Goal: Transaction & Acquisition: Download file/media

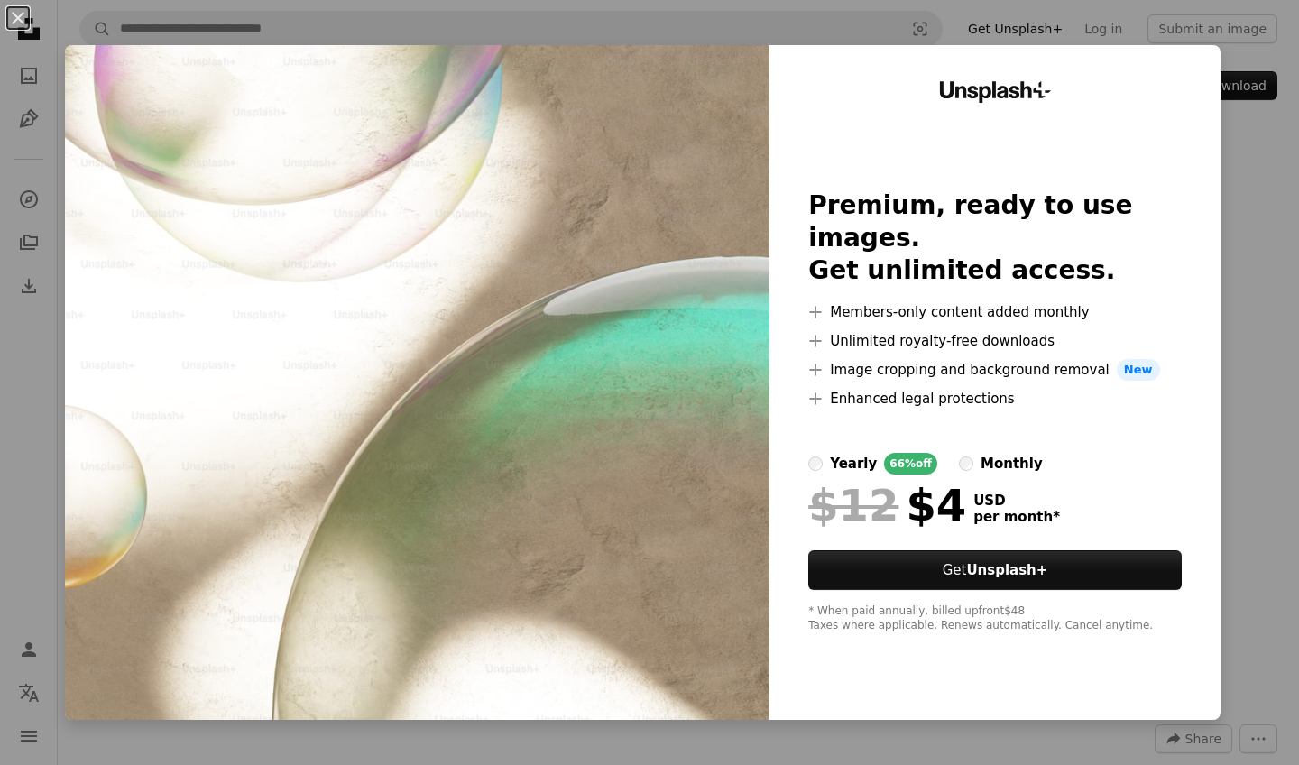
scroll to position [577, 0]
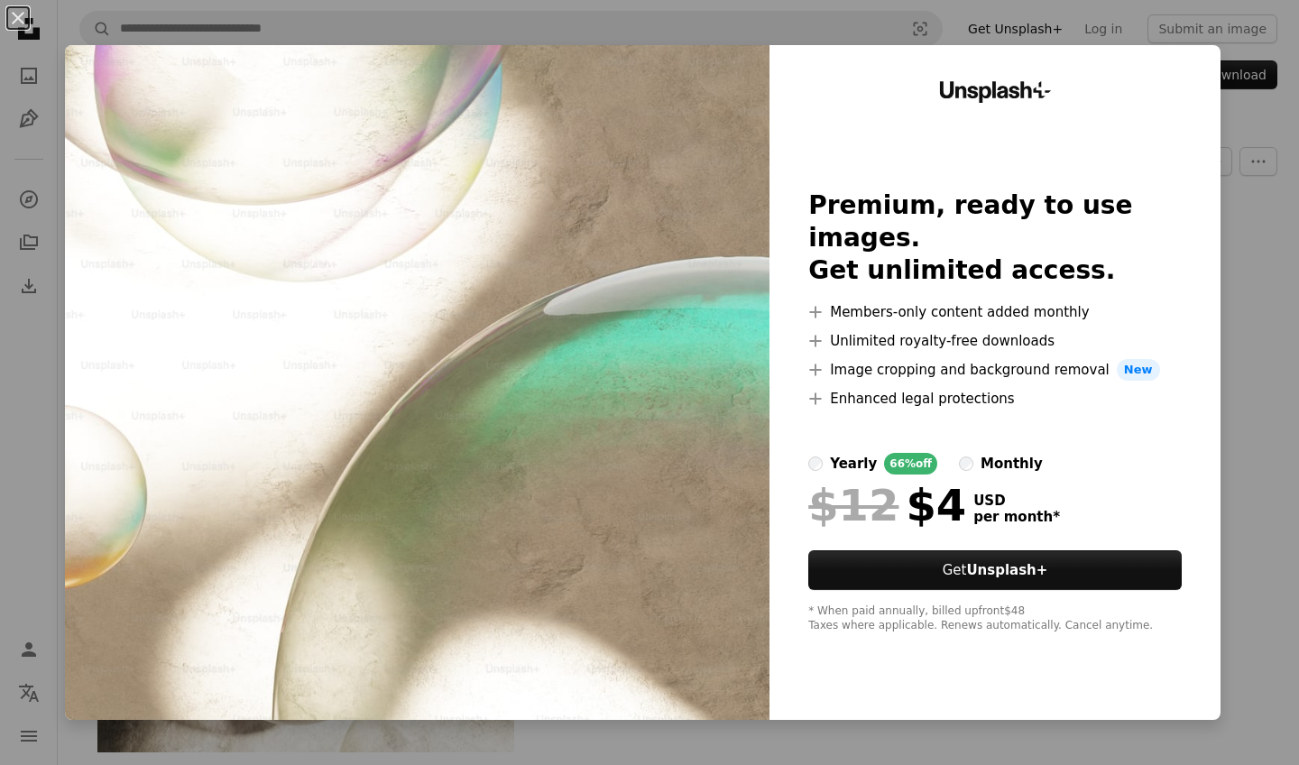
click at [1279, 99] on div "An X shape Unsplash+ Premium, ready to use images. Get unlimited access. A plus…" at bounding box center [649, 382] width 1299 height 765
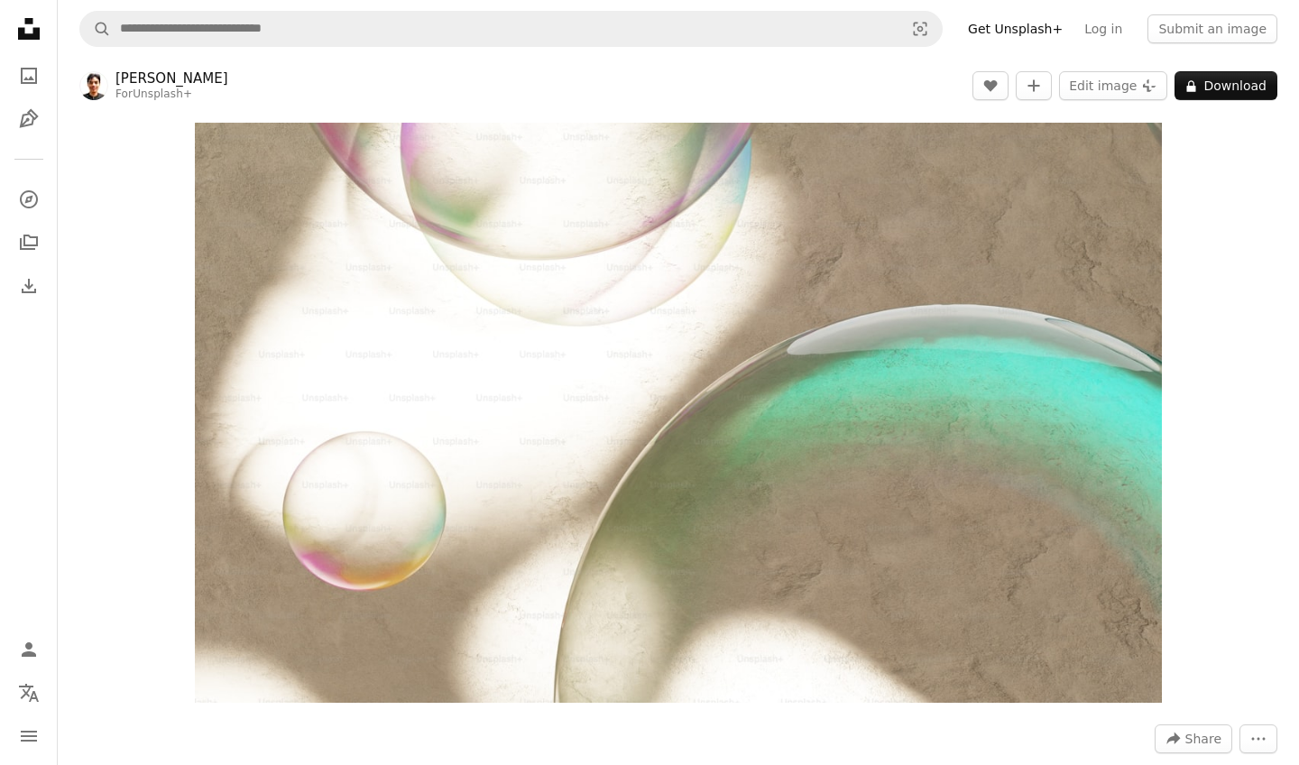
scroll to position [0, 0]
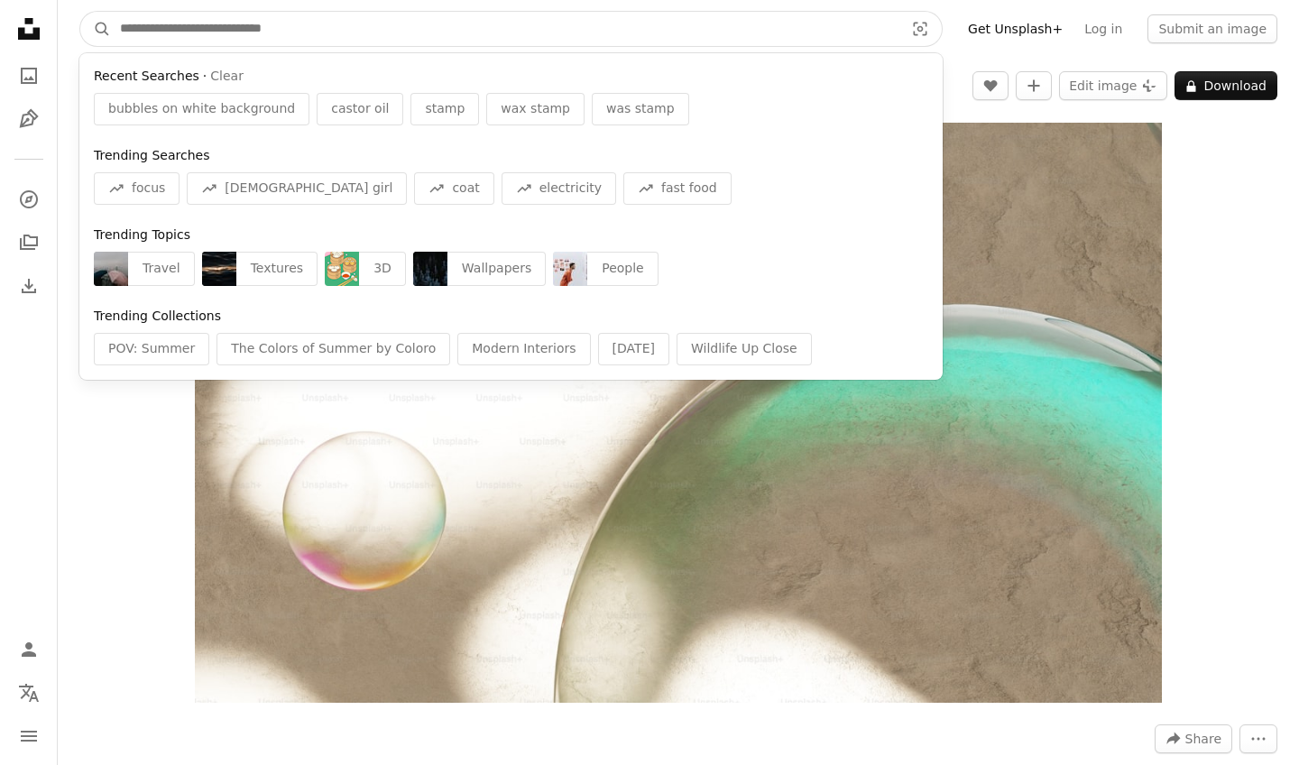
click at [309, 33] on input "Find visuals sitewide" at bounding box center [504, 29] width 787 height 34
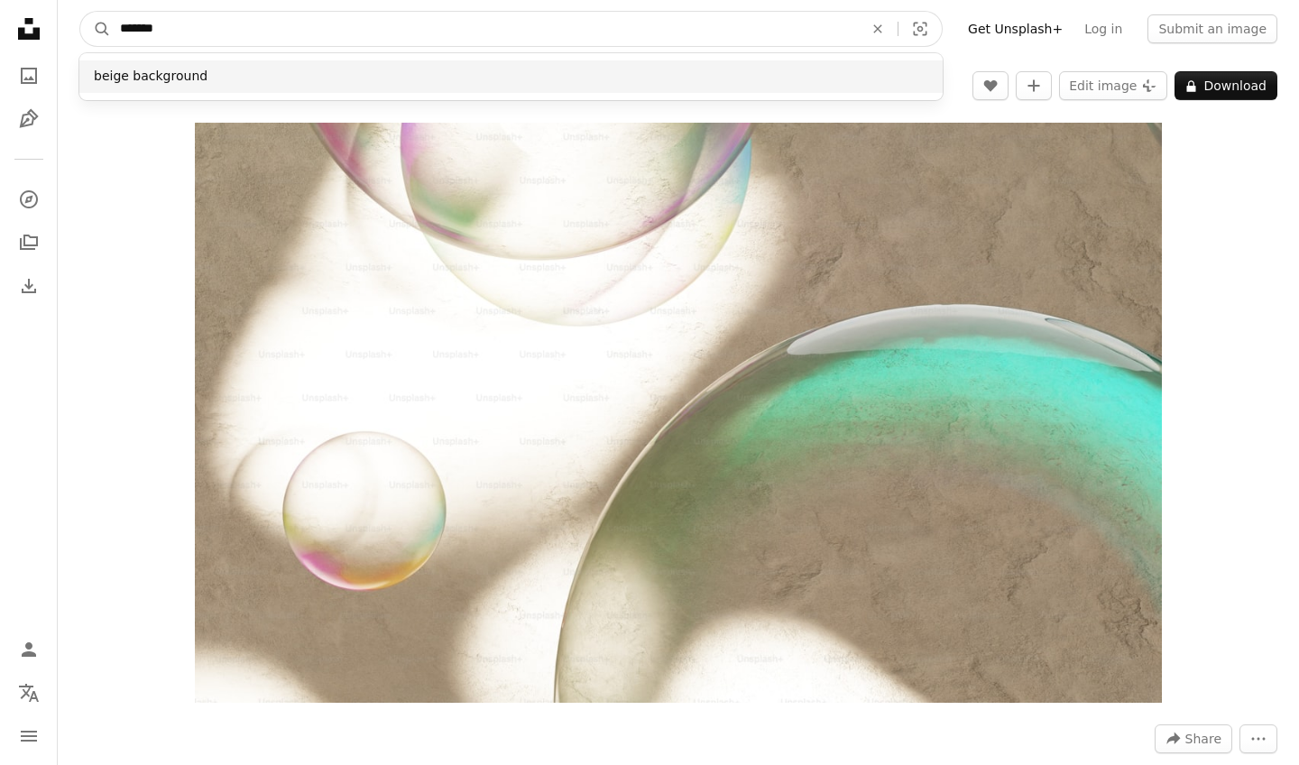
type input "******"
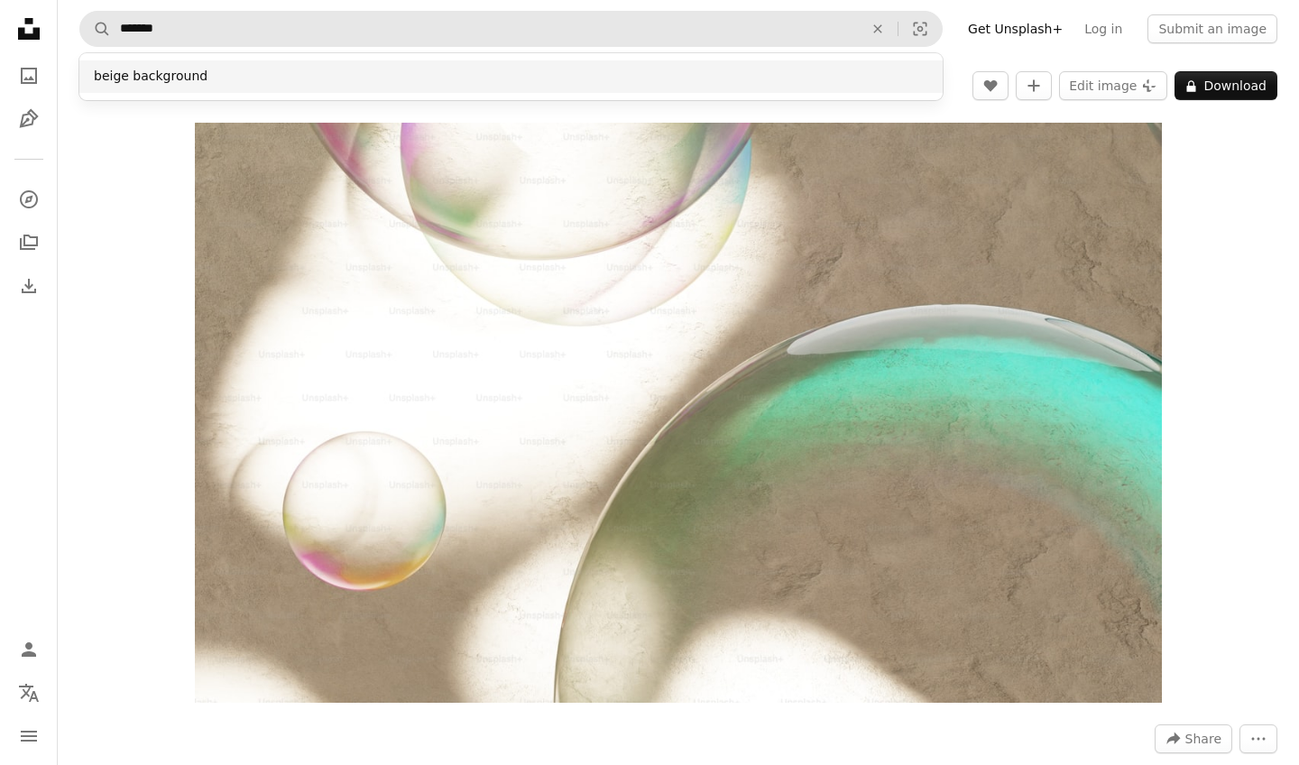
click at [341, 83] on div "beige background" at bounding box center [510, 76] width 863 height 32
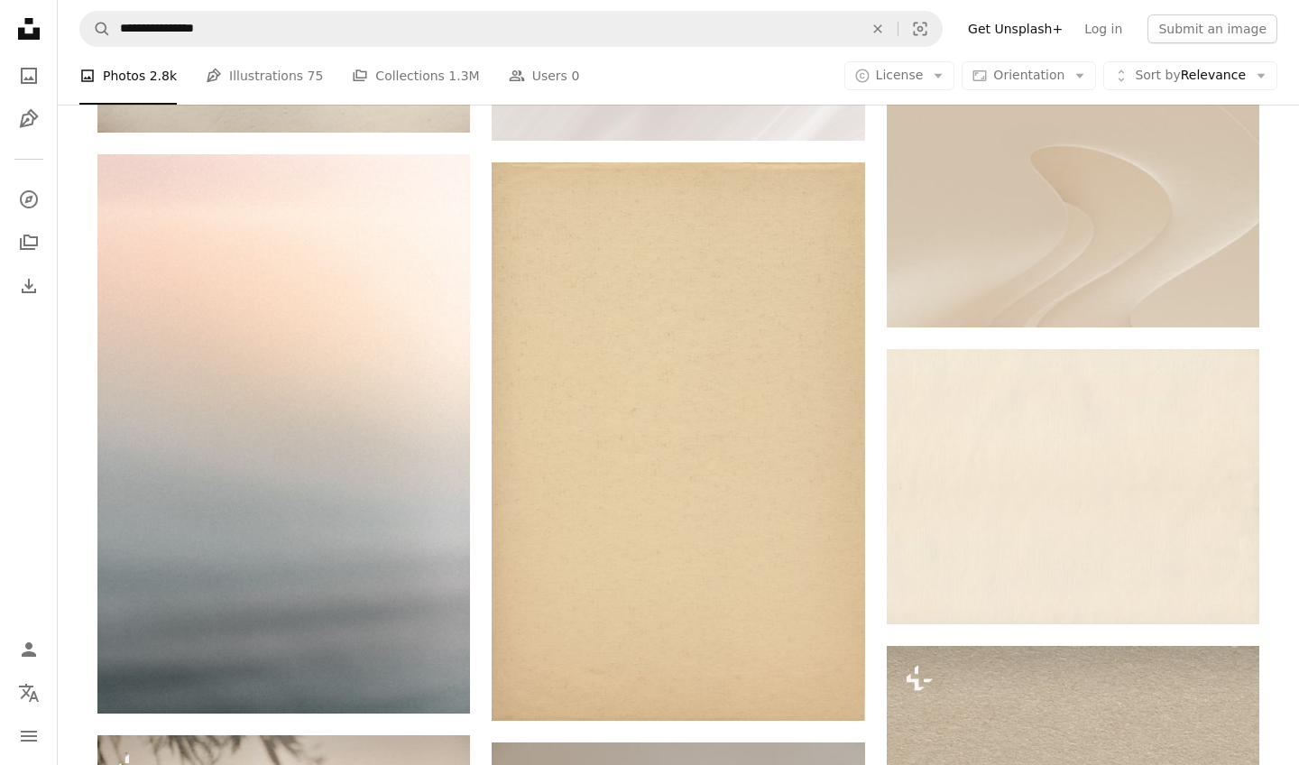
scroll to position [877, 0]
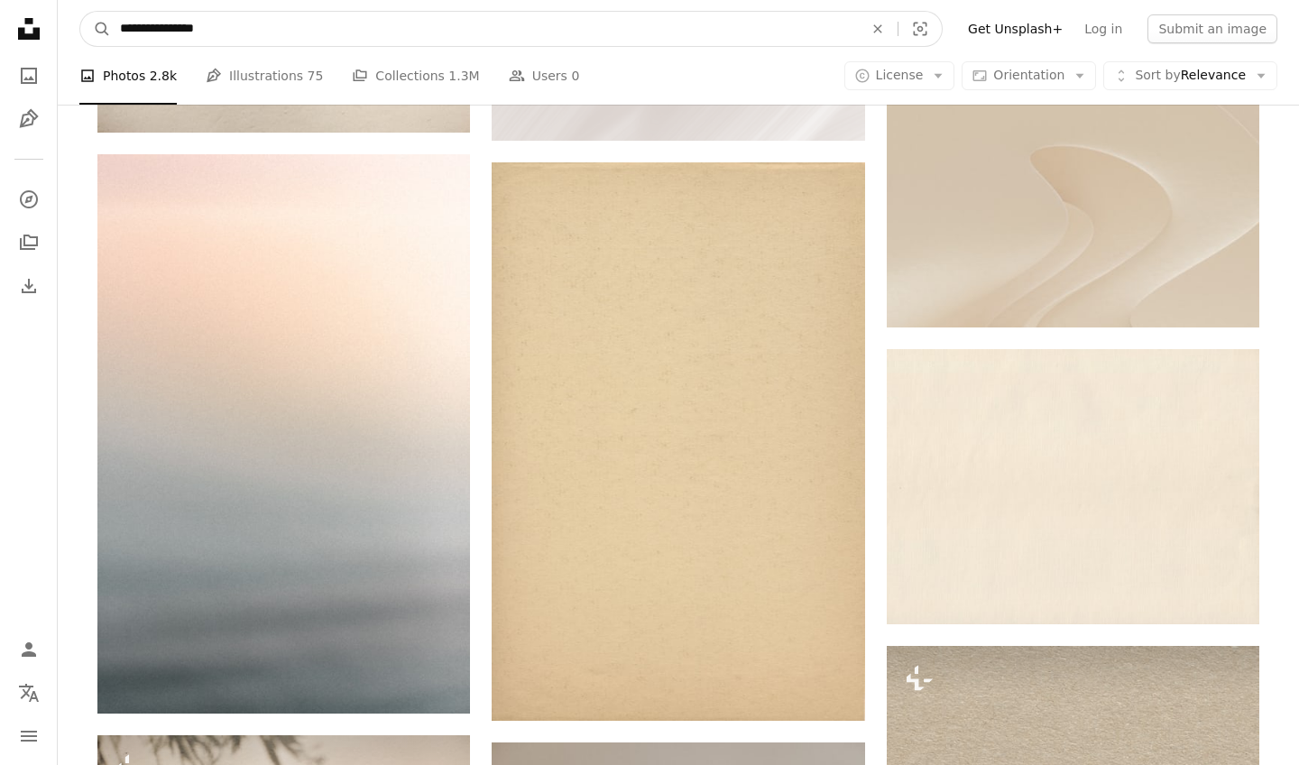
click at [249, 37] on input "**********" at bounding box center [484, 29] width 747 height 34
type input "**********"
click at [96, 29] on button "A magnifying glass" at bounding box center [95, 29] width 31 height 34
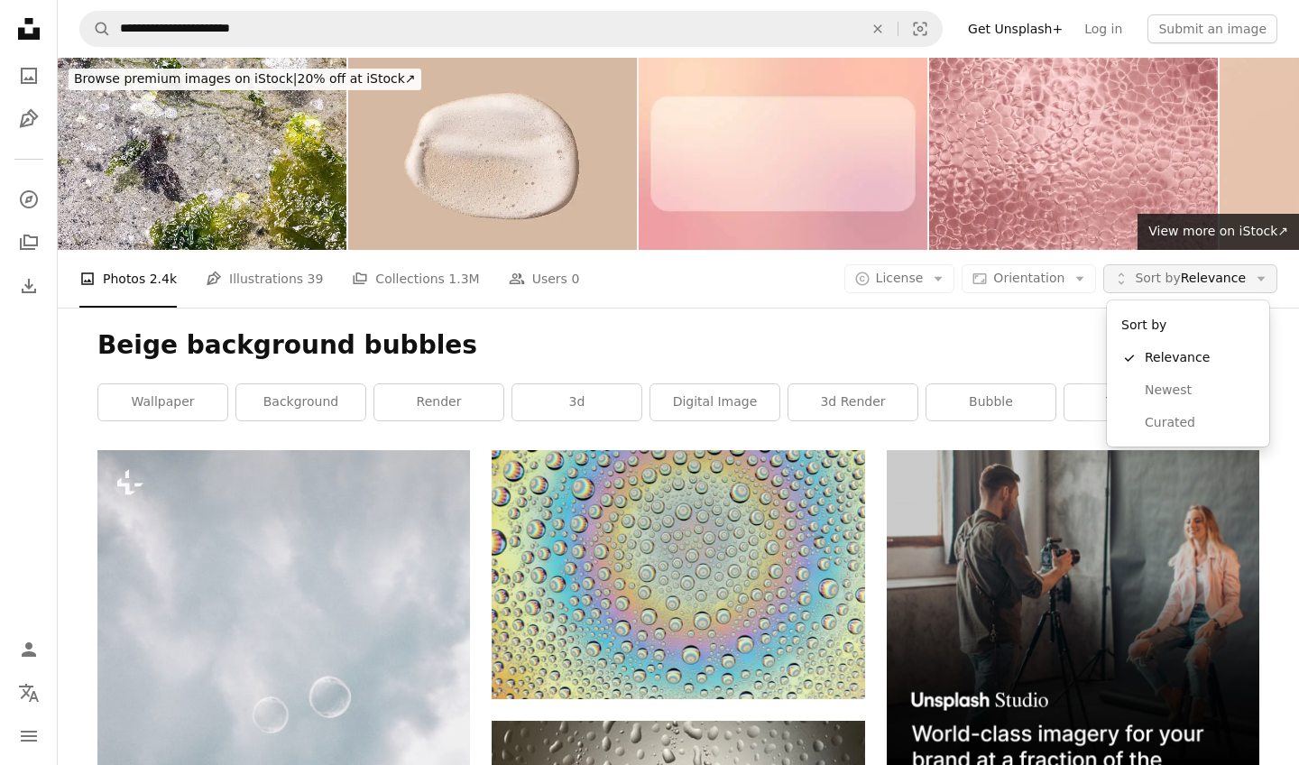
click at [1154, 265] on button "Unfold Sort by Relevance Arrow down" at bounding box center [1190, 278] width 174 height 29
click at [955, 280] on button "A copyright icon © License Arrow down" at bounding box center [899, 278] width 111 height 29
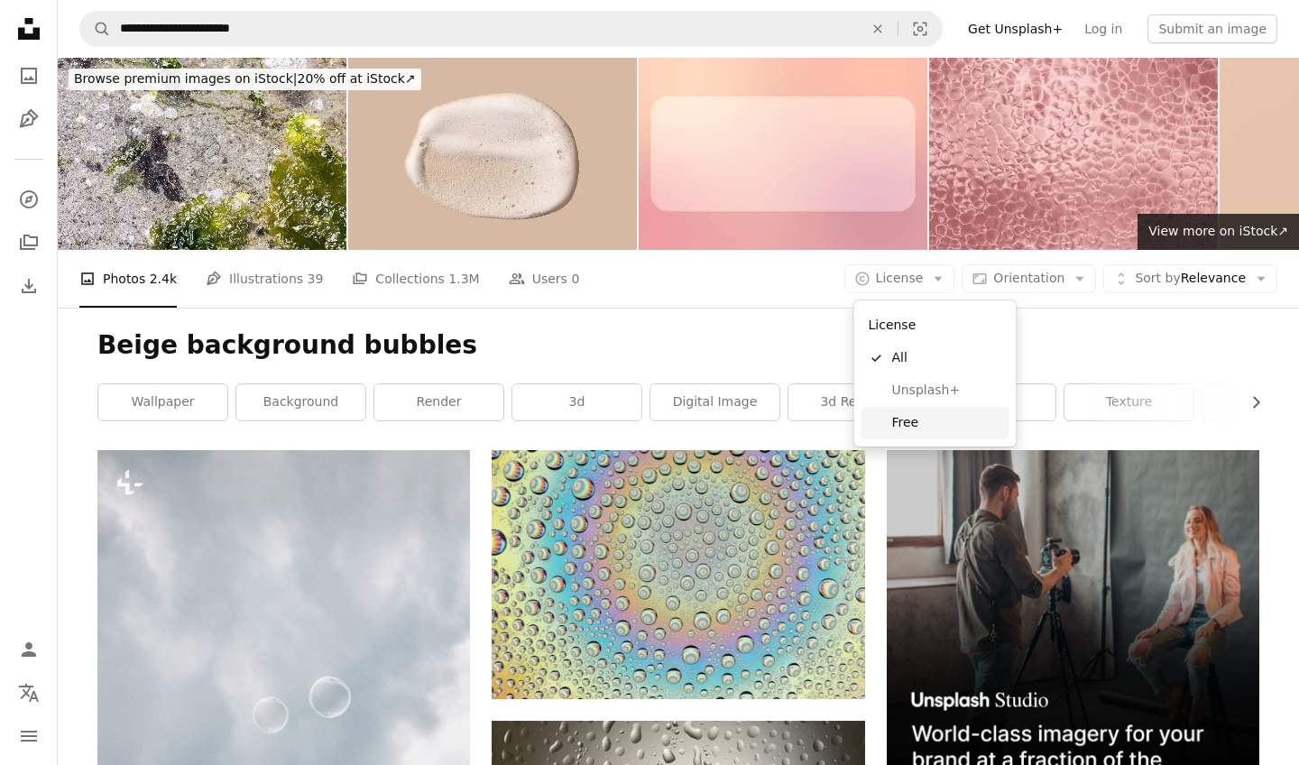
click at [923, 414] on span "Free" at bounding box center [947, 423] width 110 height 18
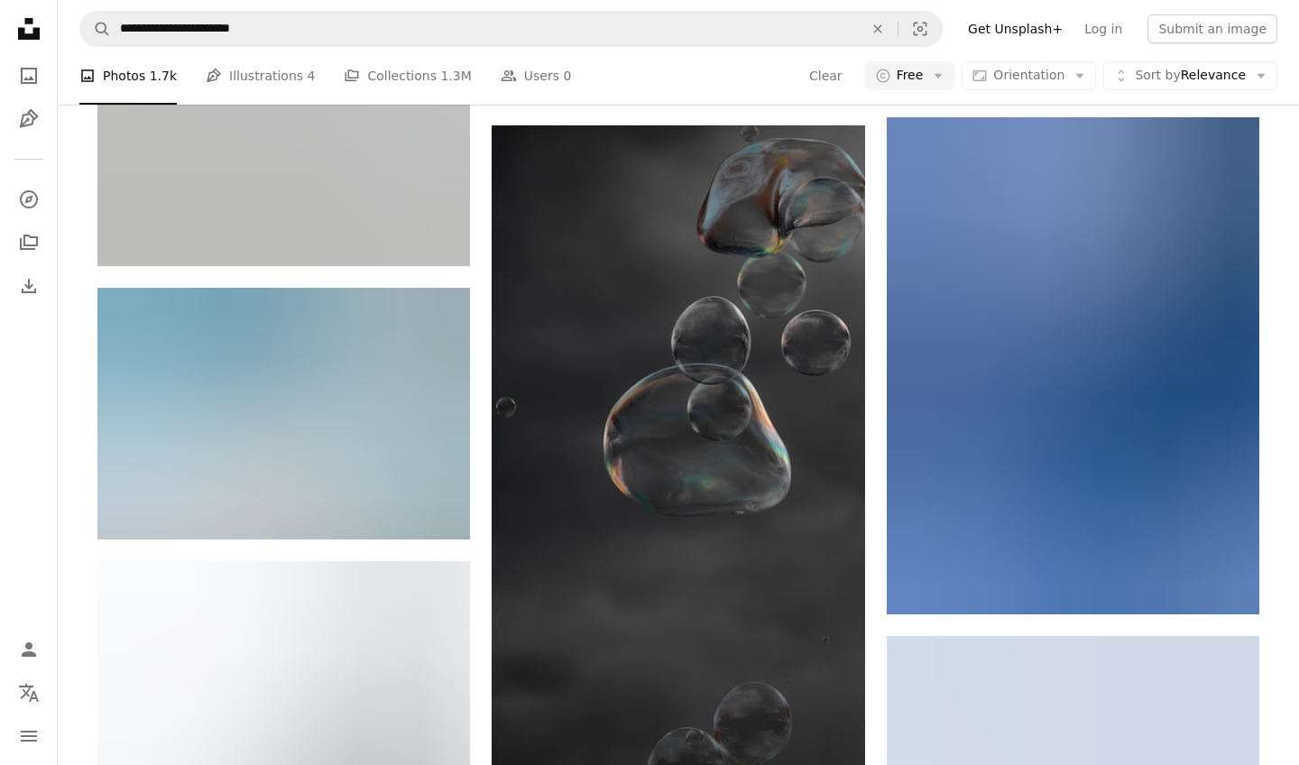
scroll to position [2310, 0]
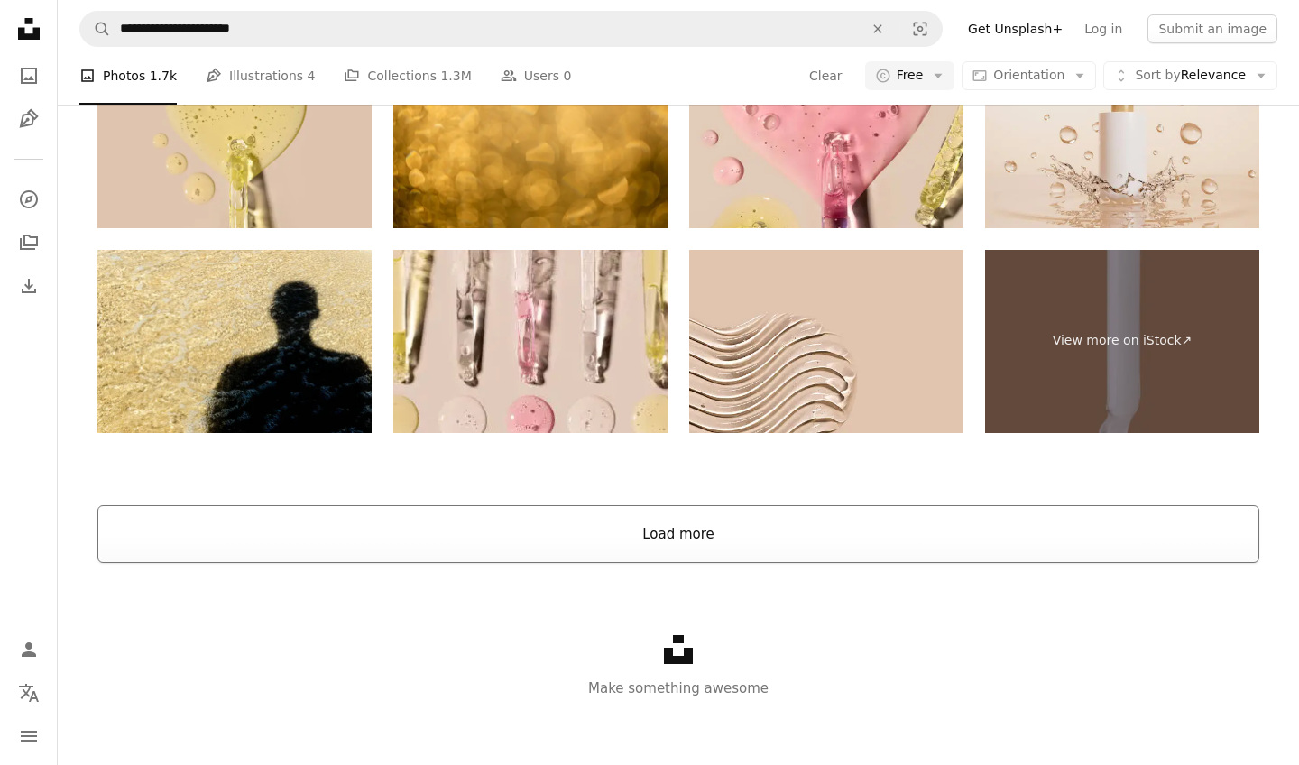
click at [511, 526] on button "Load more" at bounding box center [678, 534] width 1162 height 58
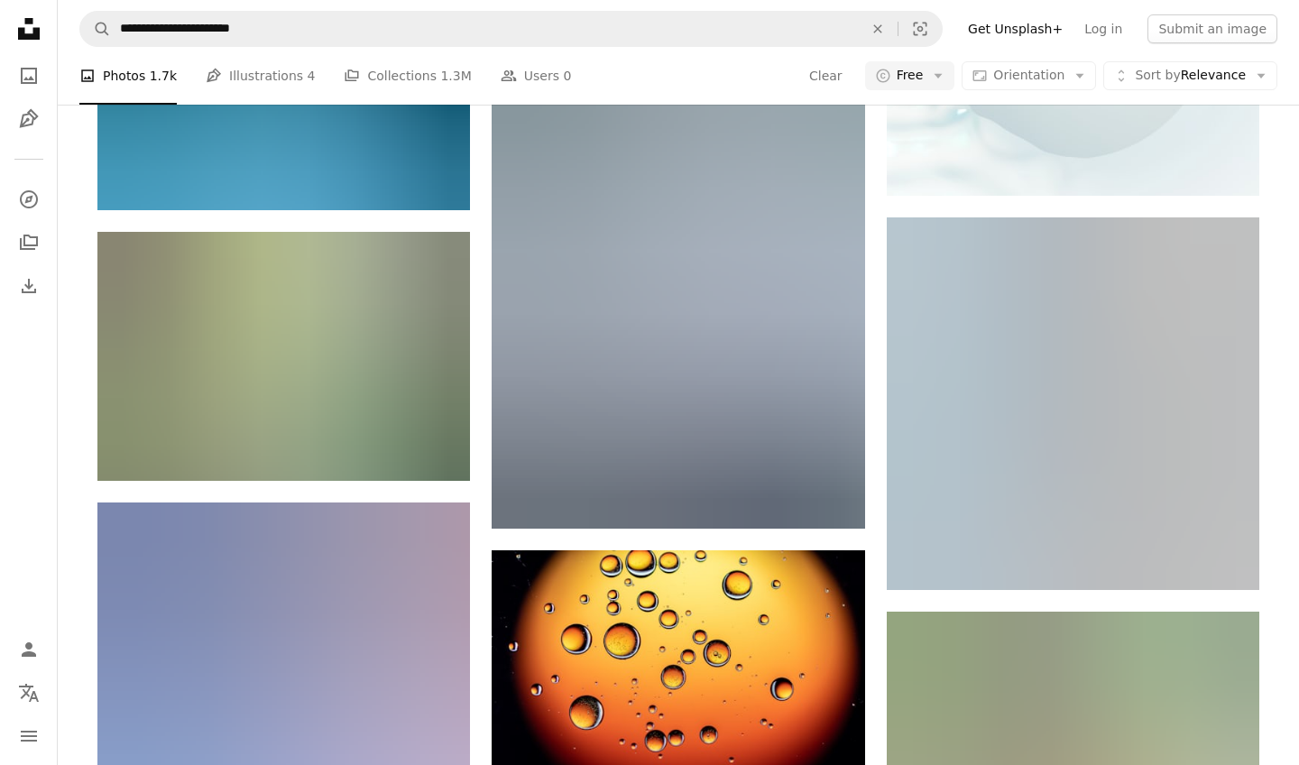
scroll to position [19381, 0]
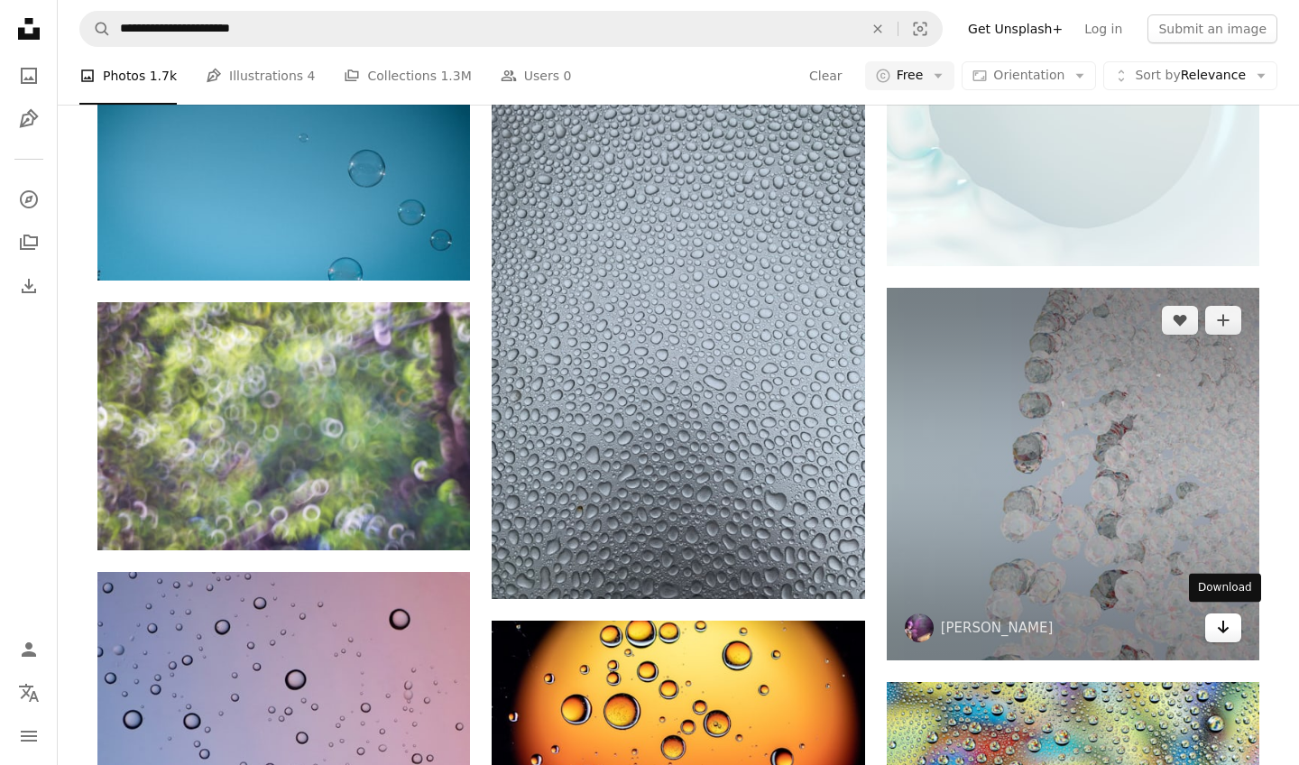
click at [1213, 620] on link "Arrow pointing down" at bounding box center [1223, 627] width 36 height 29
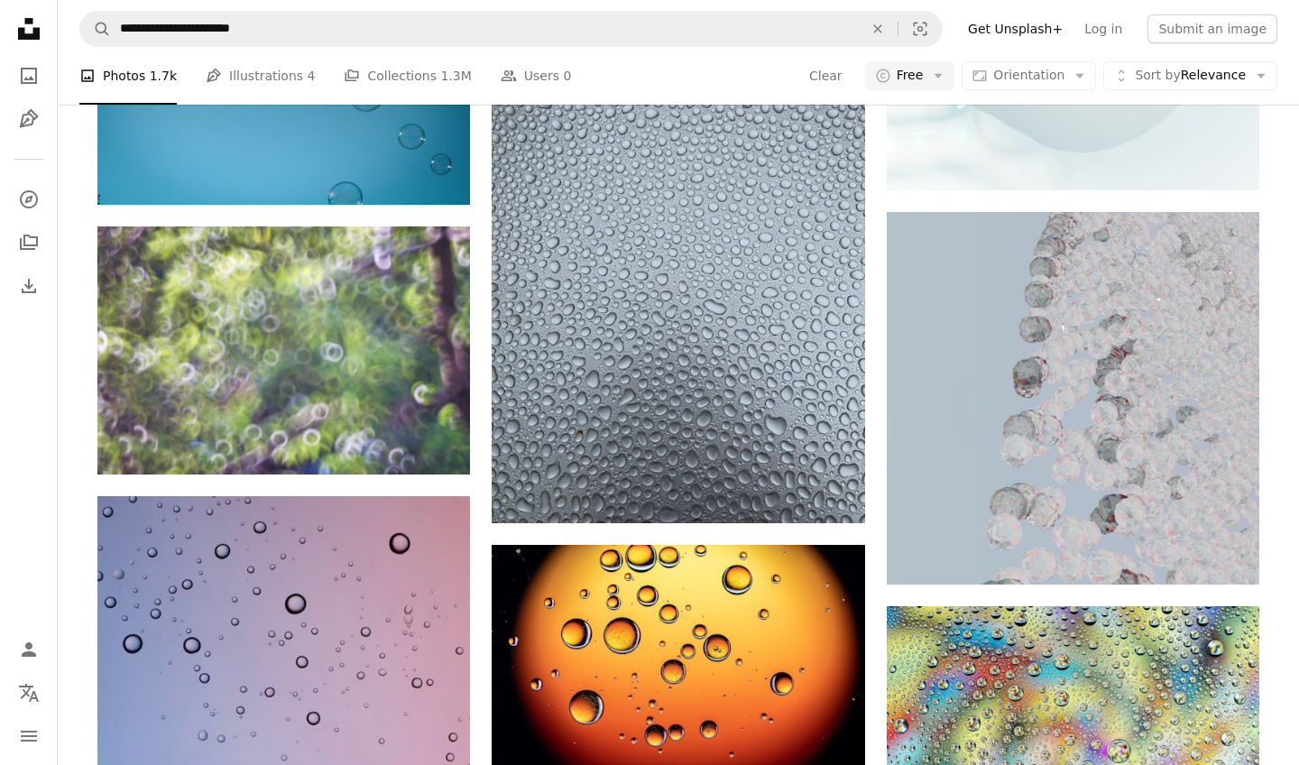
scroll to position [19455, 0]
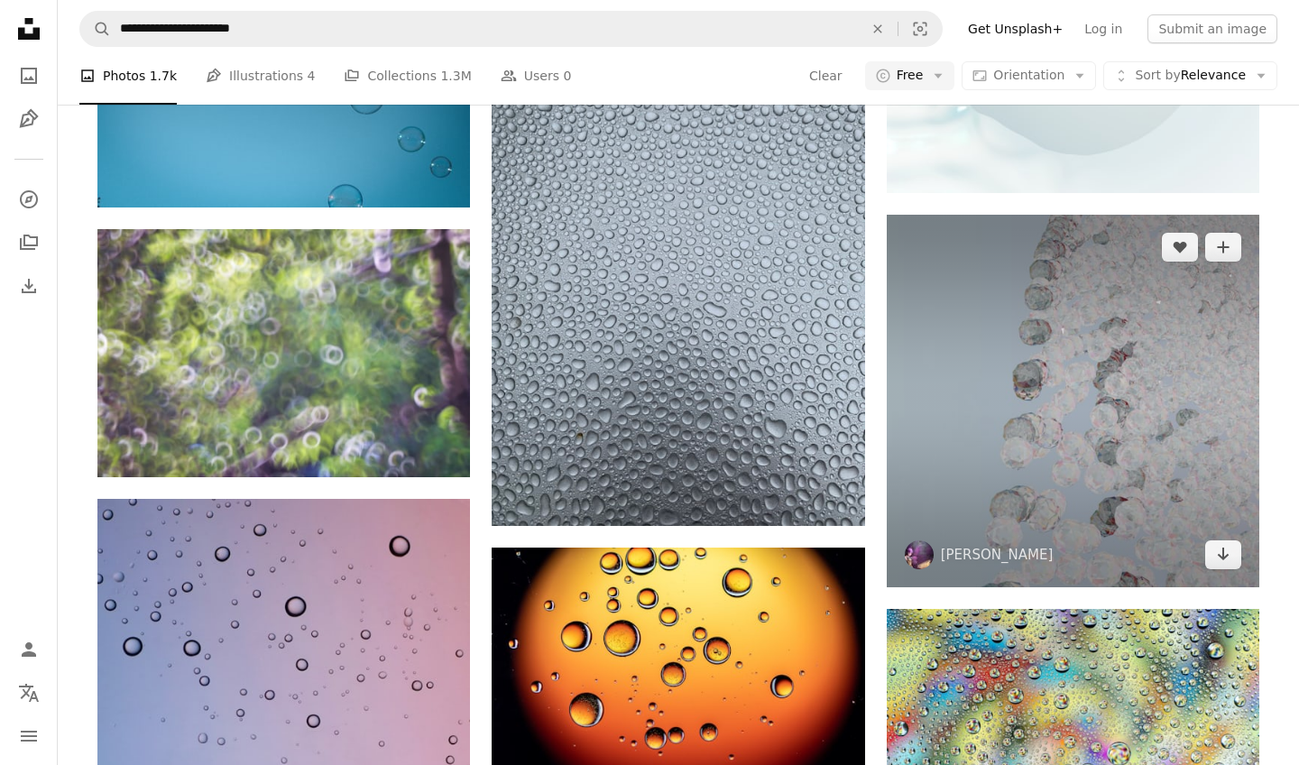
click at [1026, 309] on img at bounding box center [1073, 401] width 372 height 372
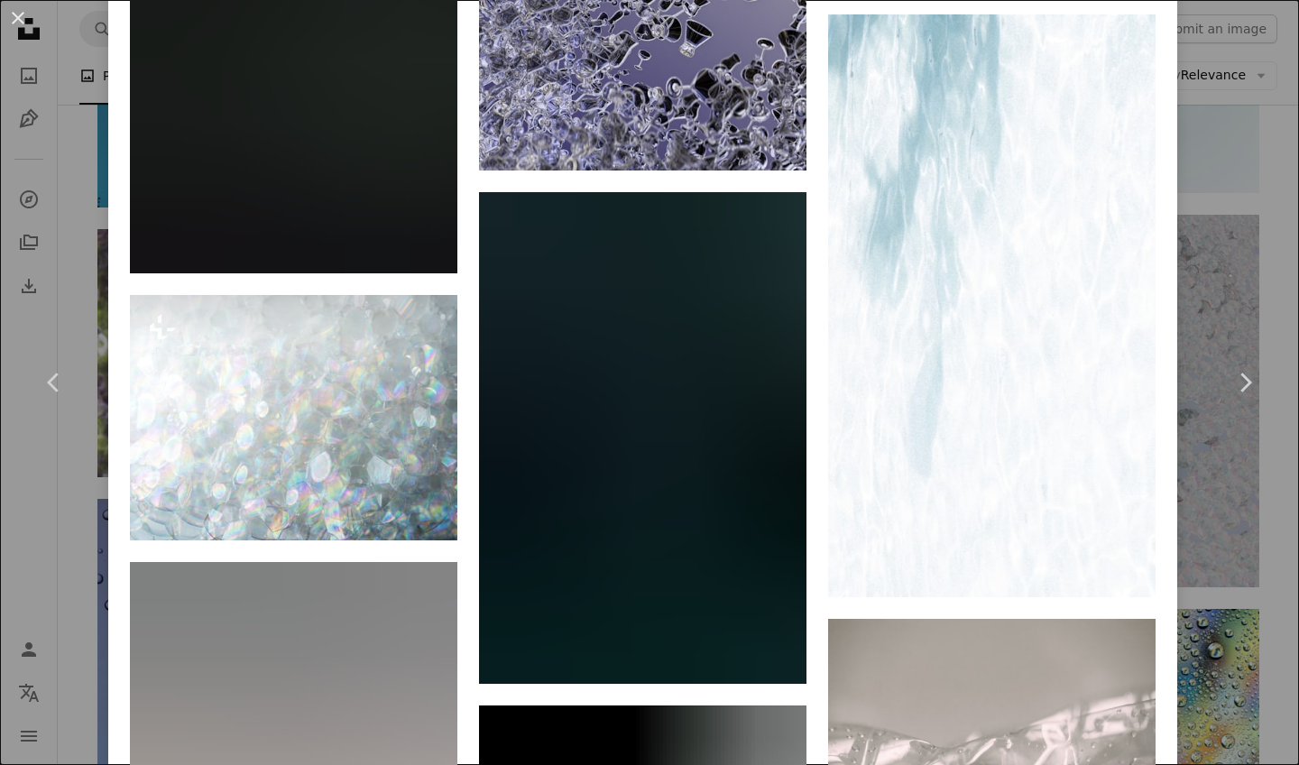
scroll to position [4714, 0]
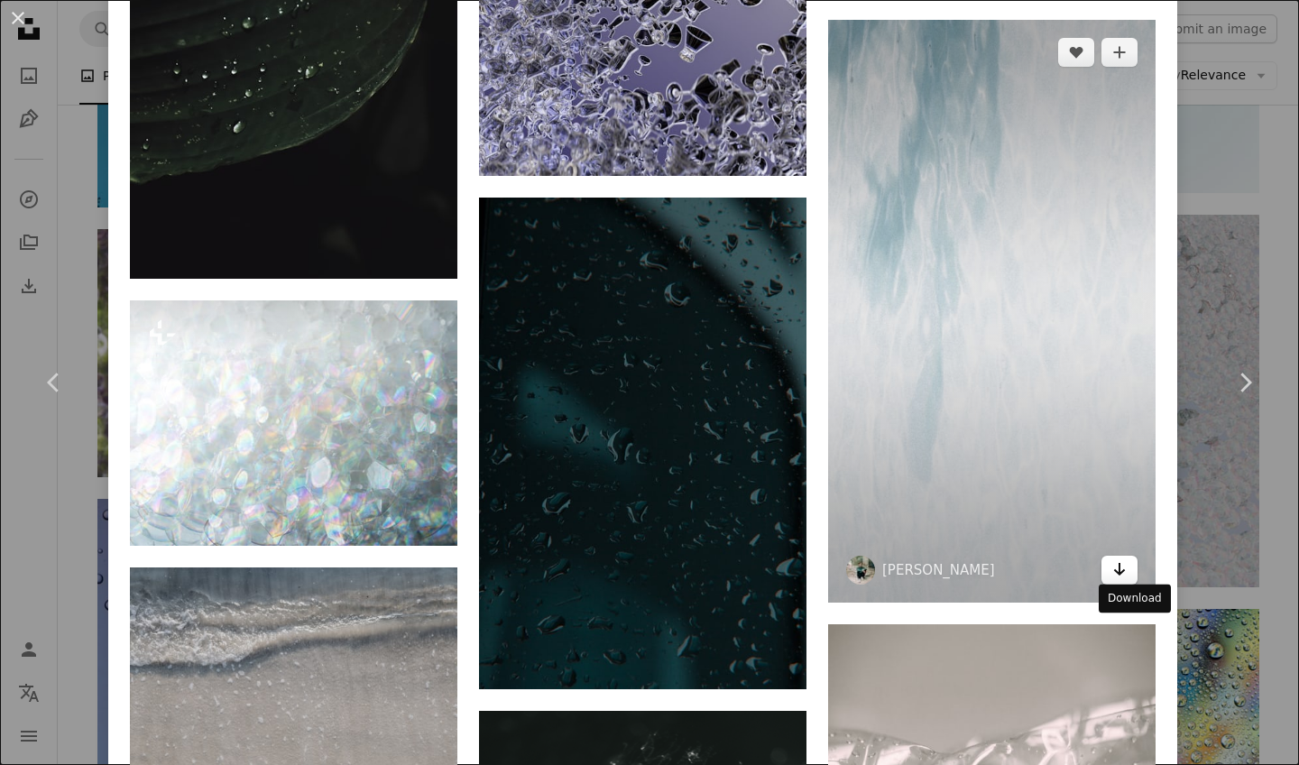
click at [1137, 584] on link "Arrow pointing down" at bounding box center [1119, 570] width 36 height 29
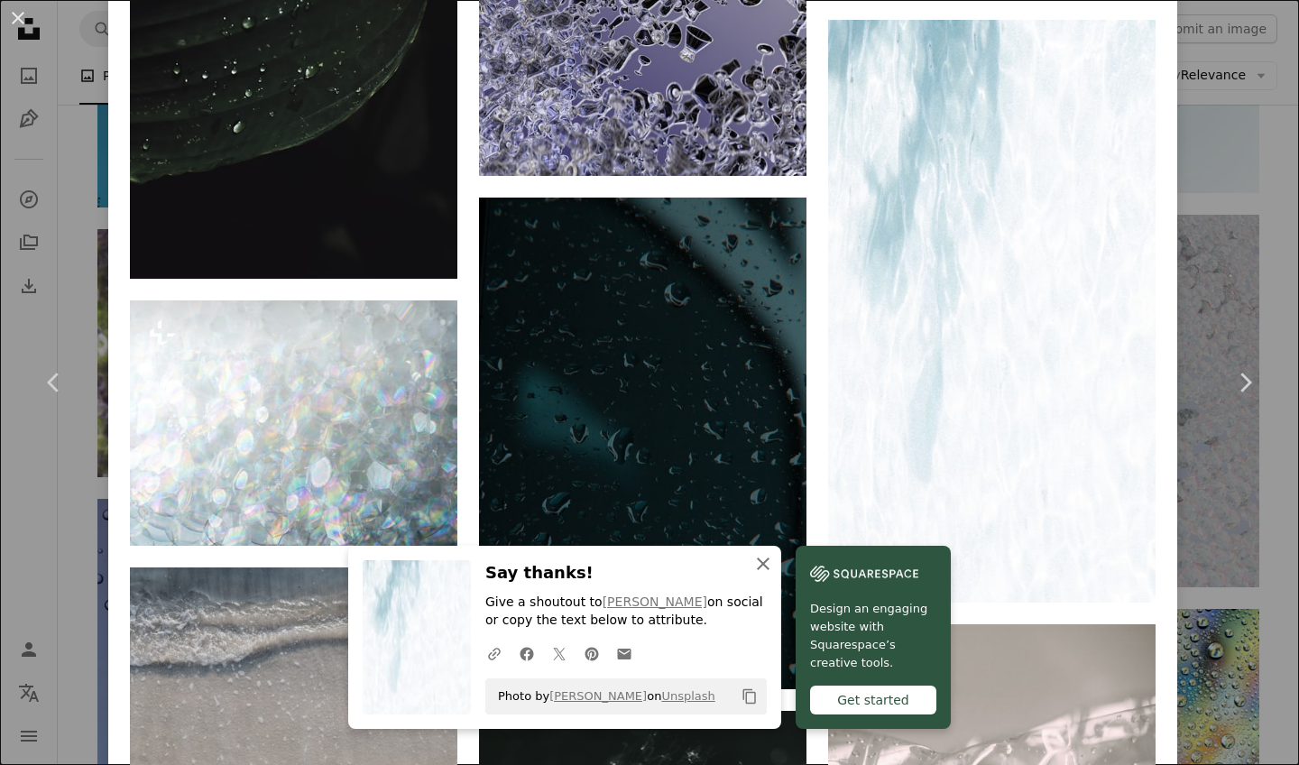
click at [772, 563] on icon "An X shape" at bounding box center [763, 564] width 22 height 22
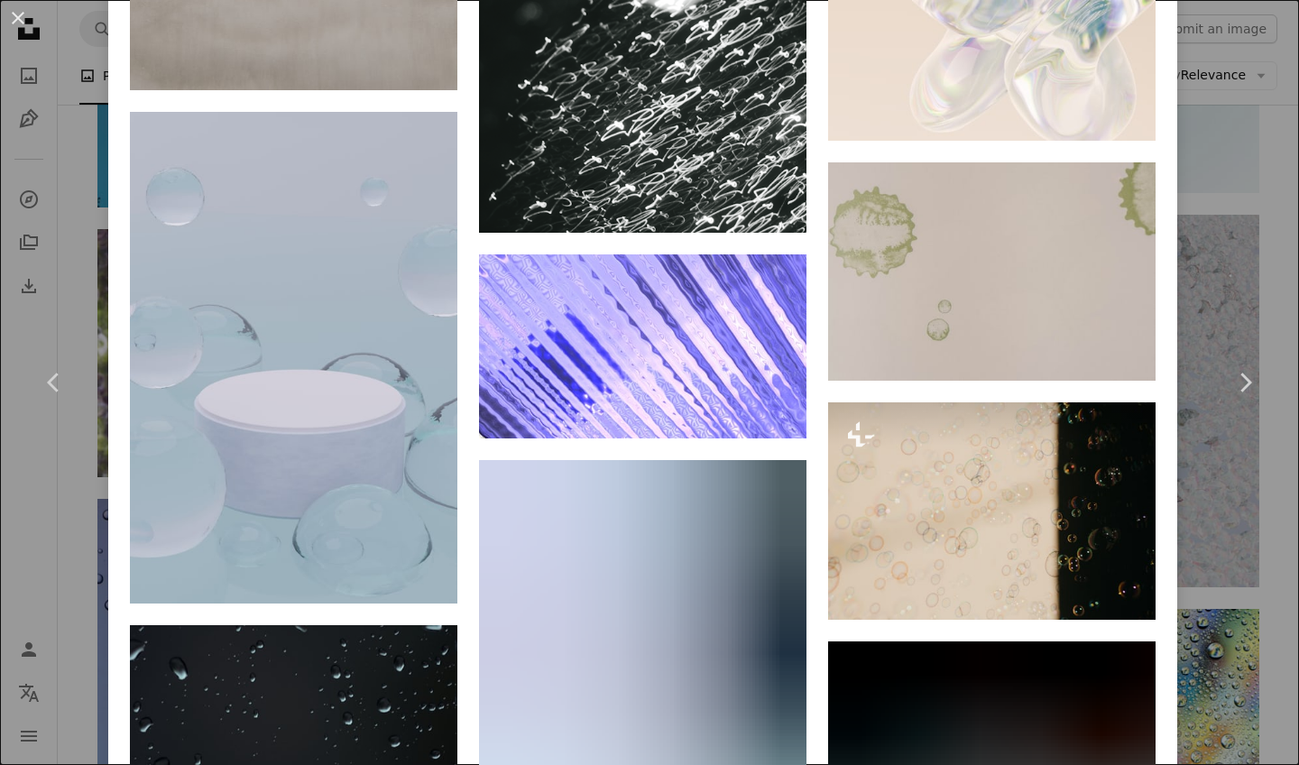
scroll to position [5685, 0]
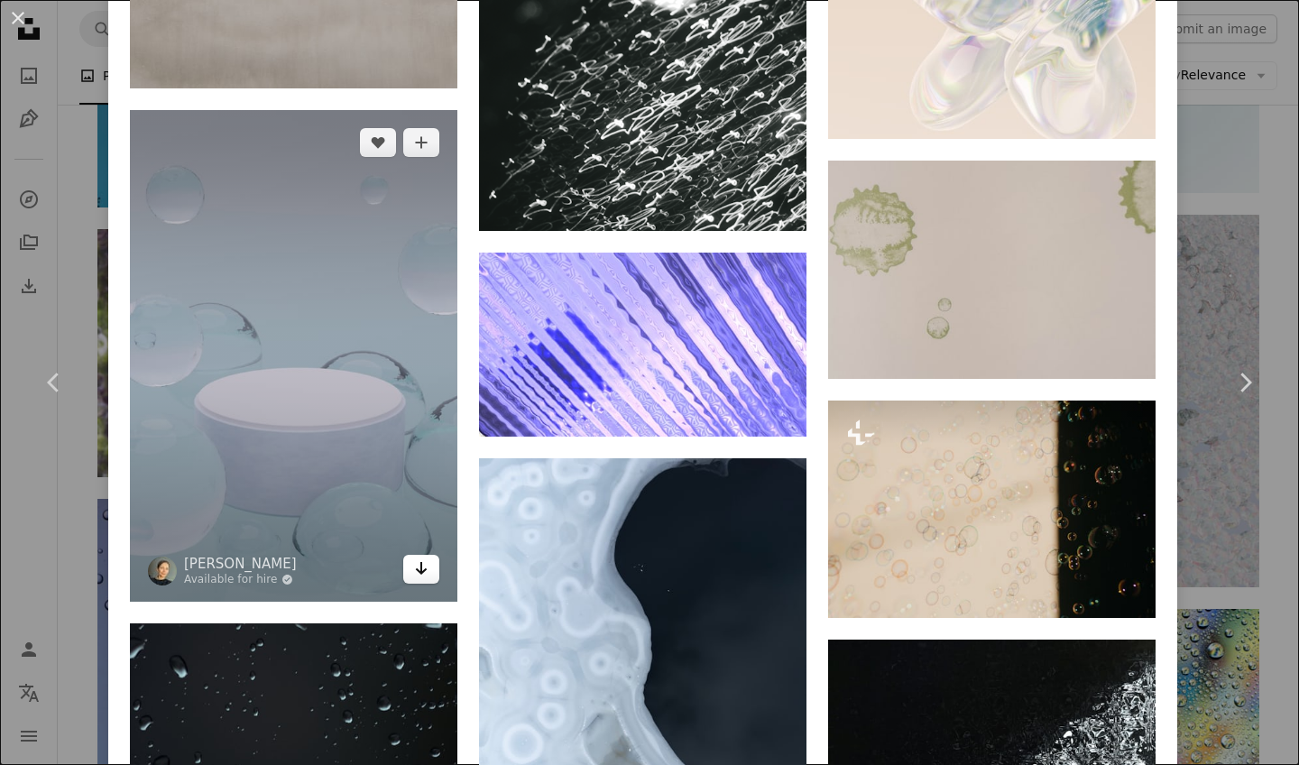
click at [425, 574] on icon "Download" at bounding box center [422, 568] width 12 height 13
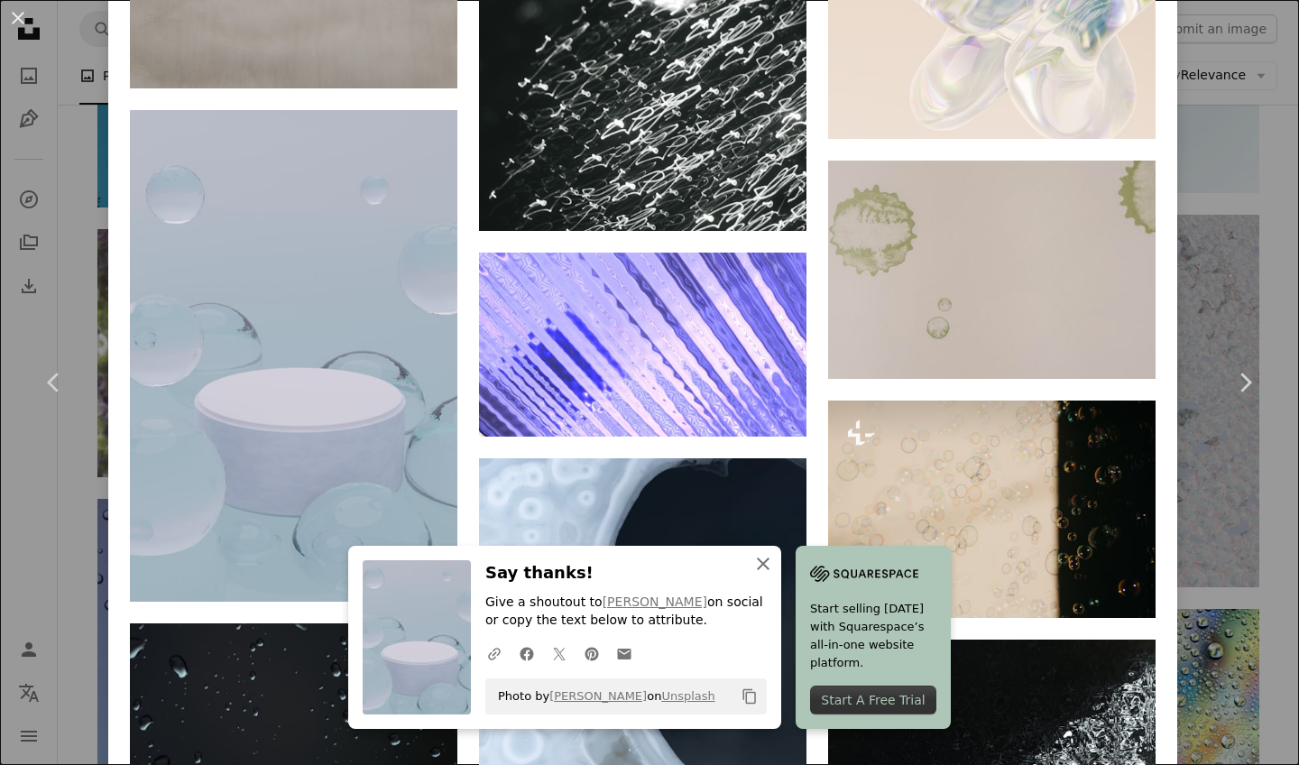
click at [766, 562] on icon "An X shape" at bounding box center [763, 564] width 22 height 22
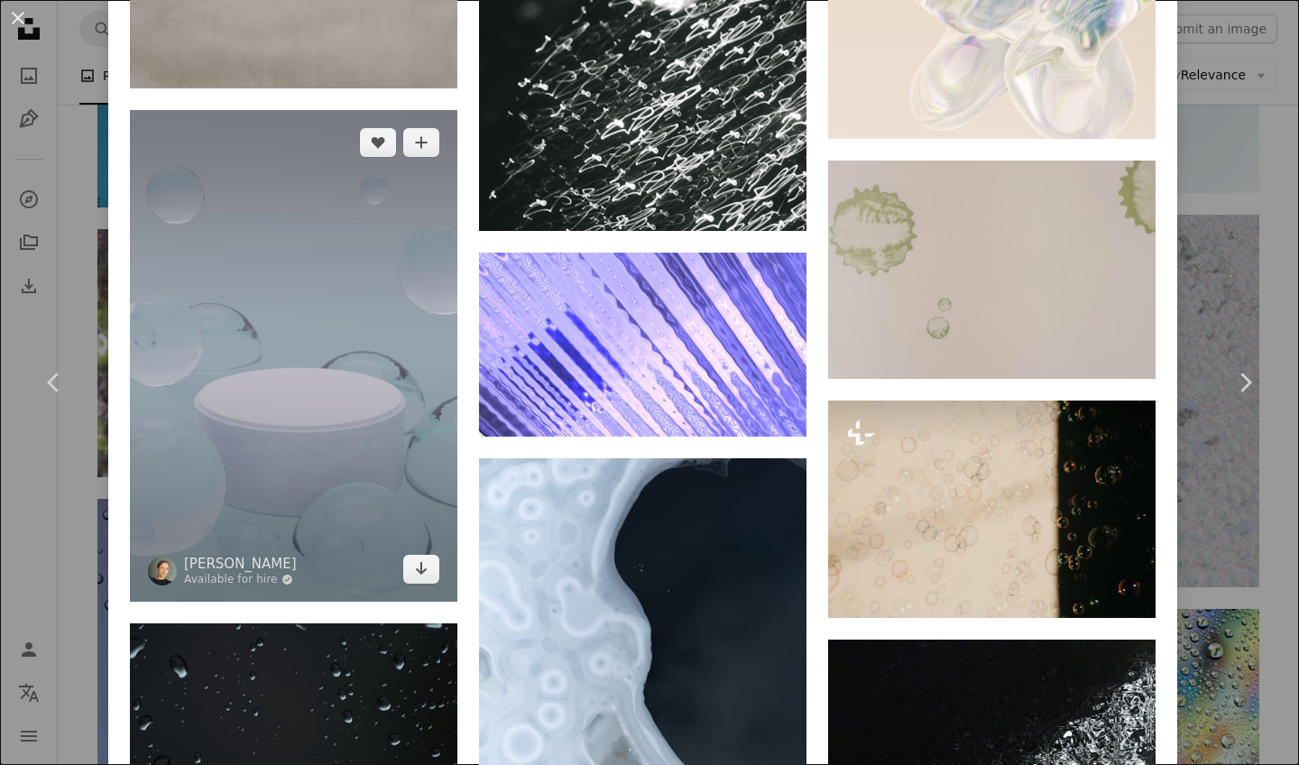
click at [237, 321] on img at bounding box center [293, 356] width 327 height 492
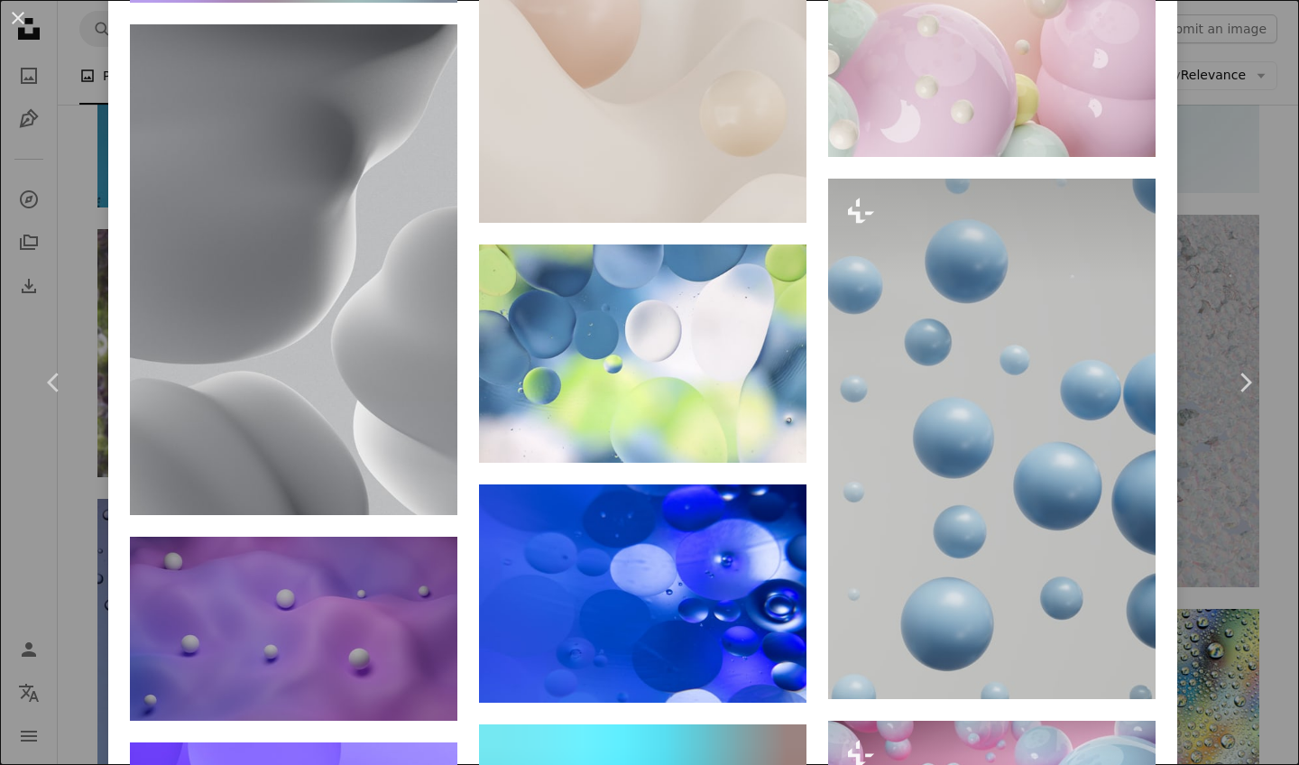
scroll to position [8064, 0]
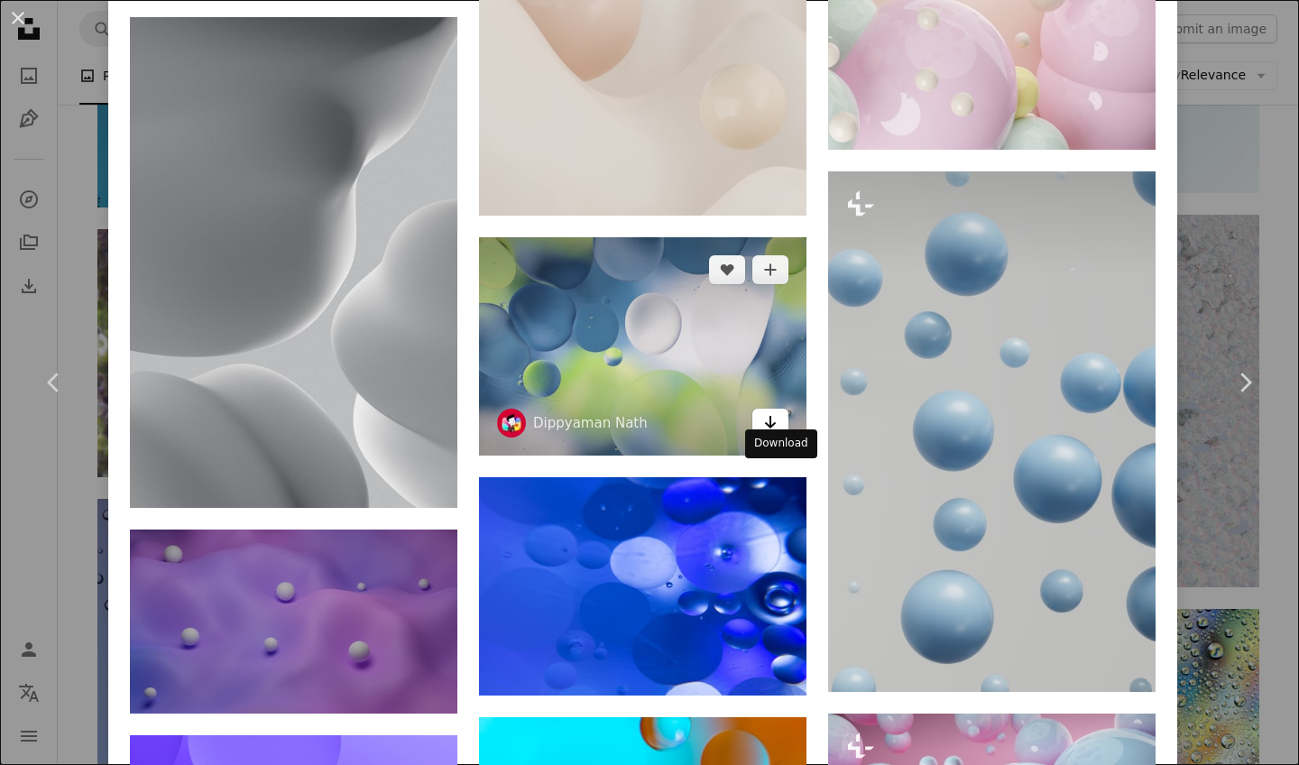
click at [788, 437] on link "Arrow pointing down" at bounding box center [770, 423] width 36 height 29
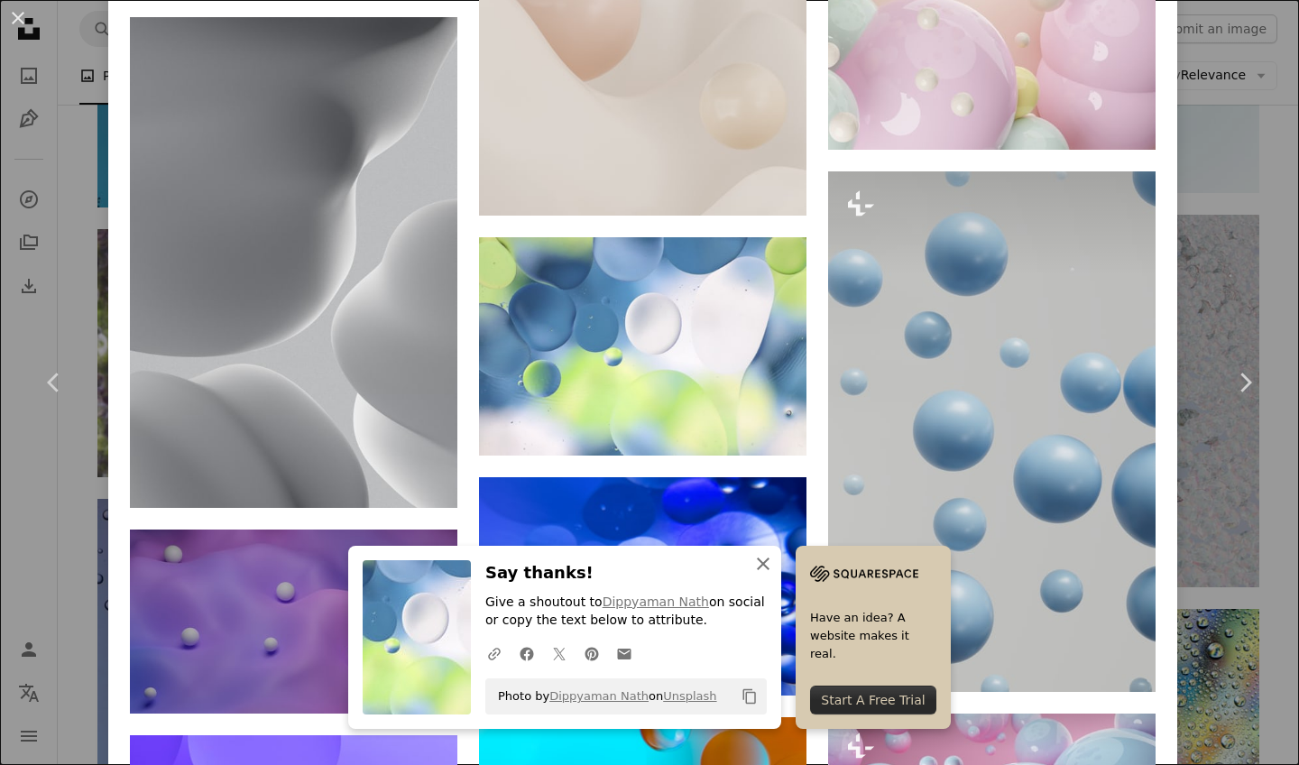
click at [758, 564] on icon "An X shape" at bounding box center [763, 564] width 22 height 22
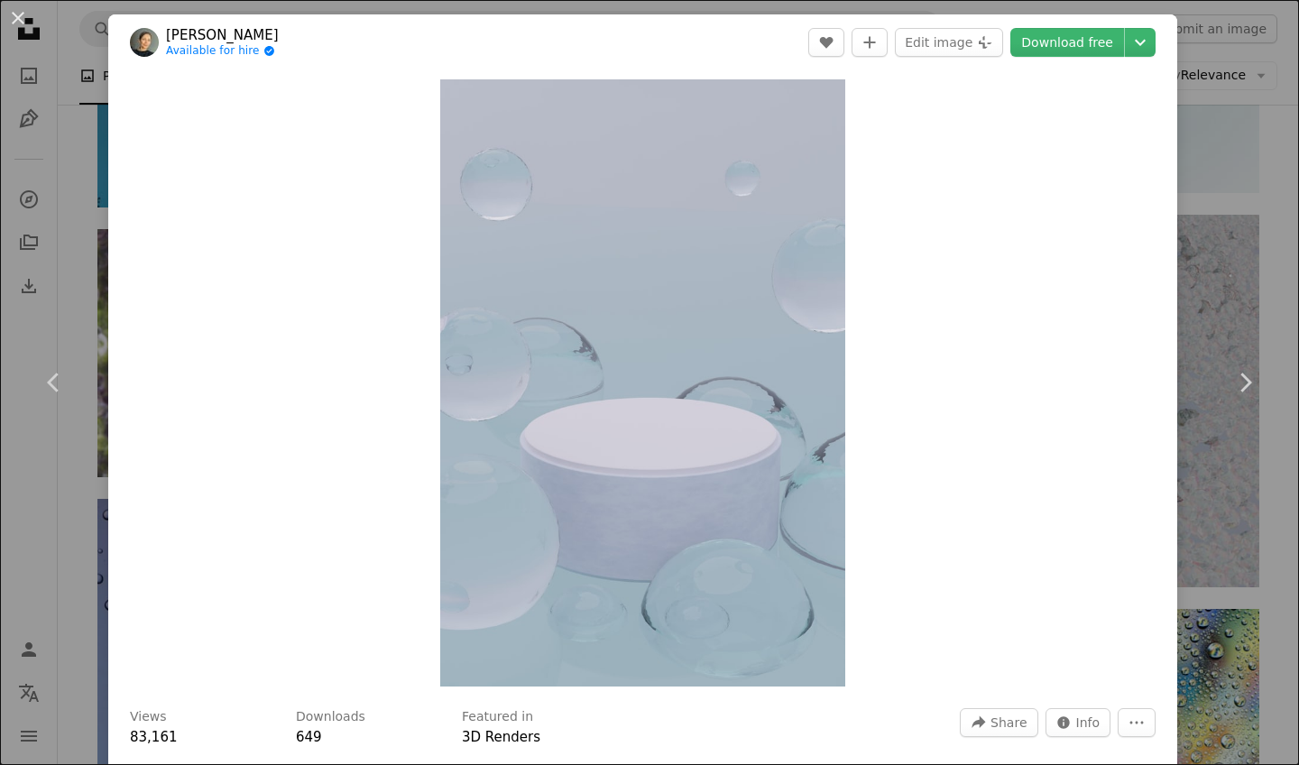
scroll to position [0, 0]
click at [1237, 265] on div "An X shape Chevron left Chevron right [PERSON_NAME] Available for hire A checkm…" at bounding box center [649, 382] width 1299 height 765
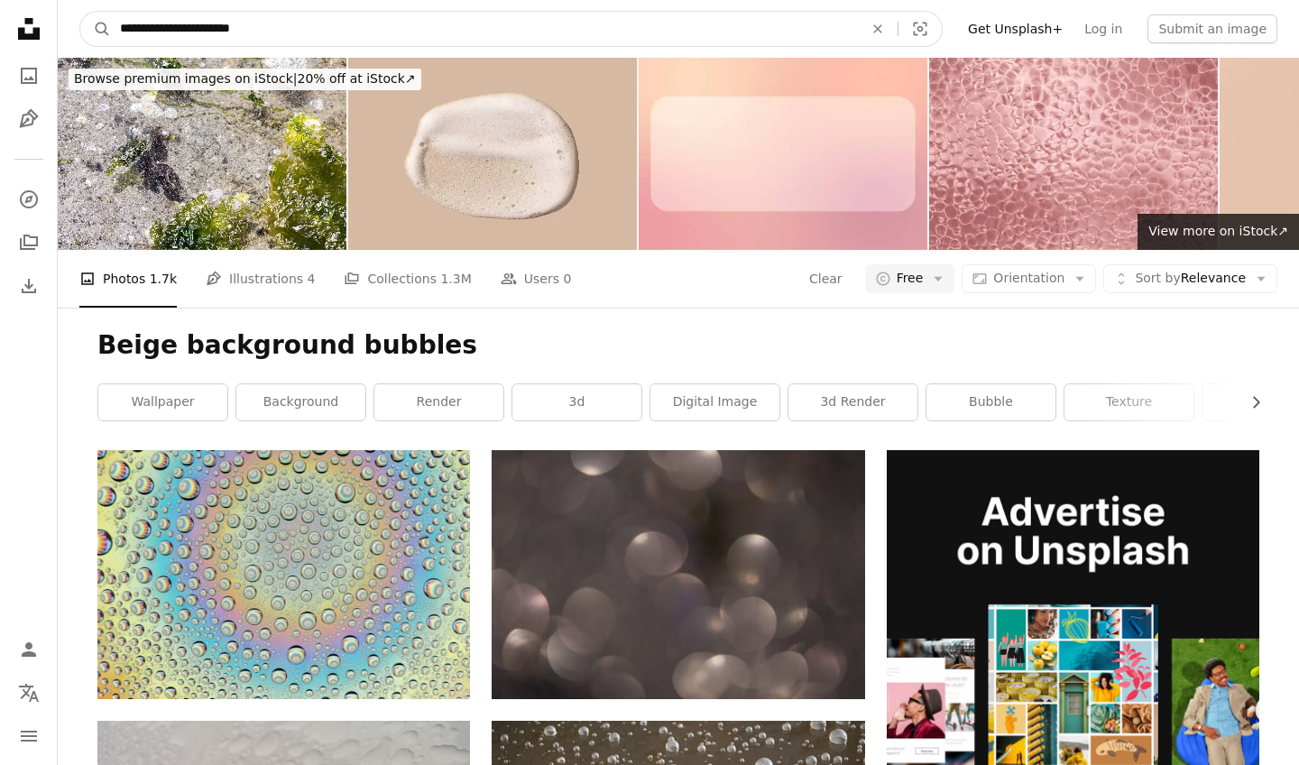
drag, startPoint x: 424, startPoint y: 44, endPoint x: 60, endPoint y: 33, distance: 363.6
click at [60, 33] on nav "**********" at bounding box center [678, 29] width 1241 height 58
type input "********"
click at [96, 29] on button "A magnifying glass" at bounding box center [95, 29] width 31 height 34
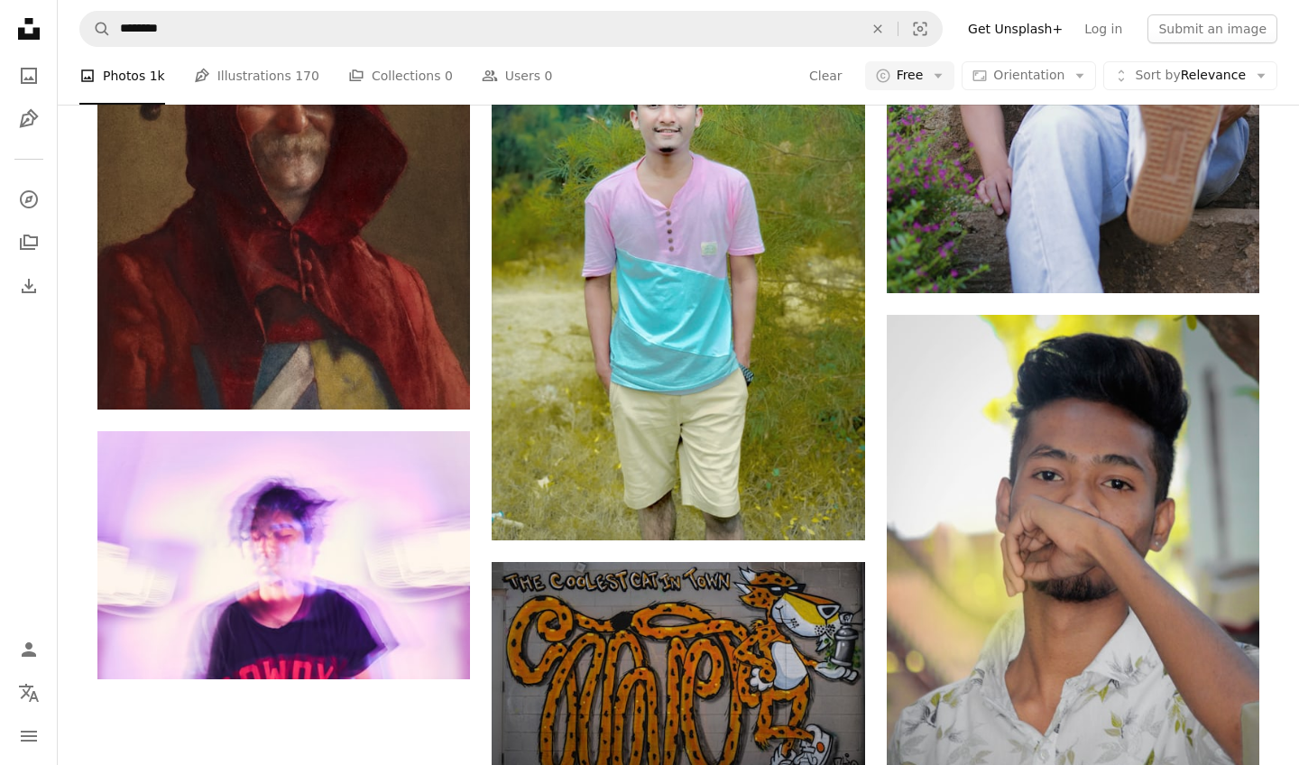
scroll to position [994, 0]
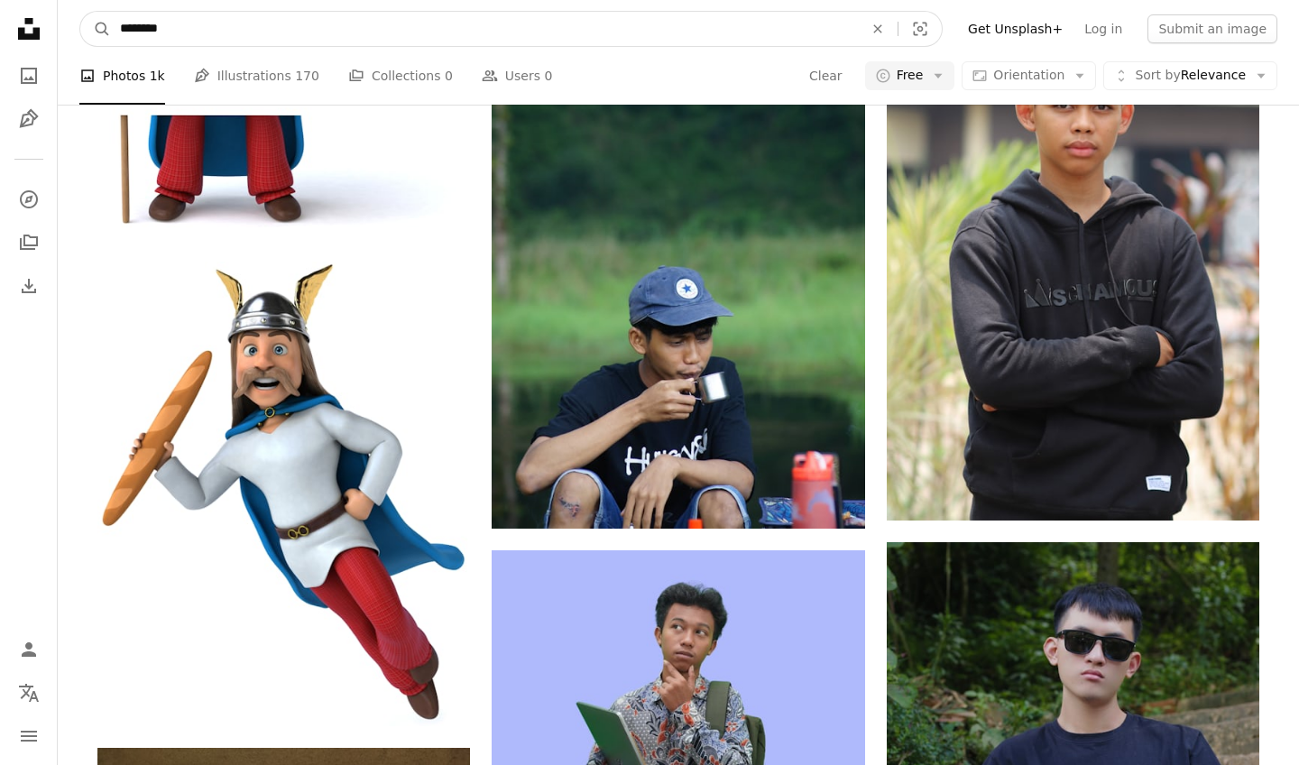
click at [278, 40] on input "********" at bounding box center [484, 29] width 747 height 34
type input "**********"
click at [96, 29] on button "A magnifying glass" at bounding box center [95, 29] width 31 height 34
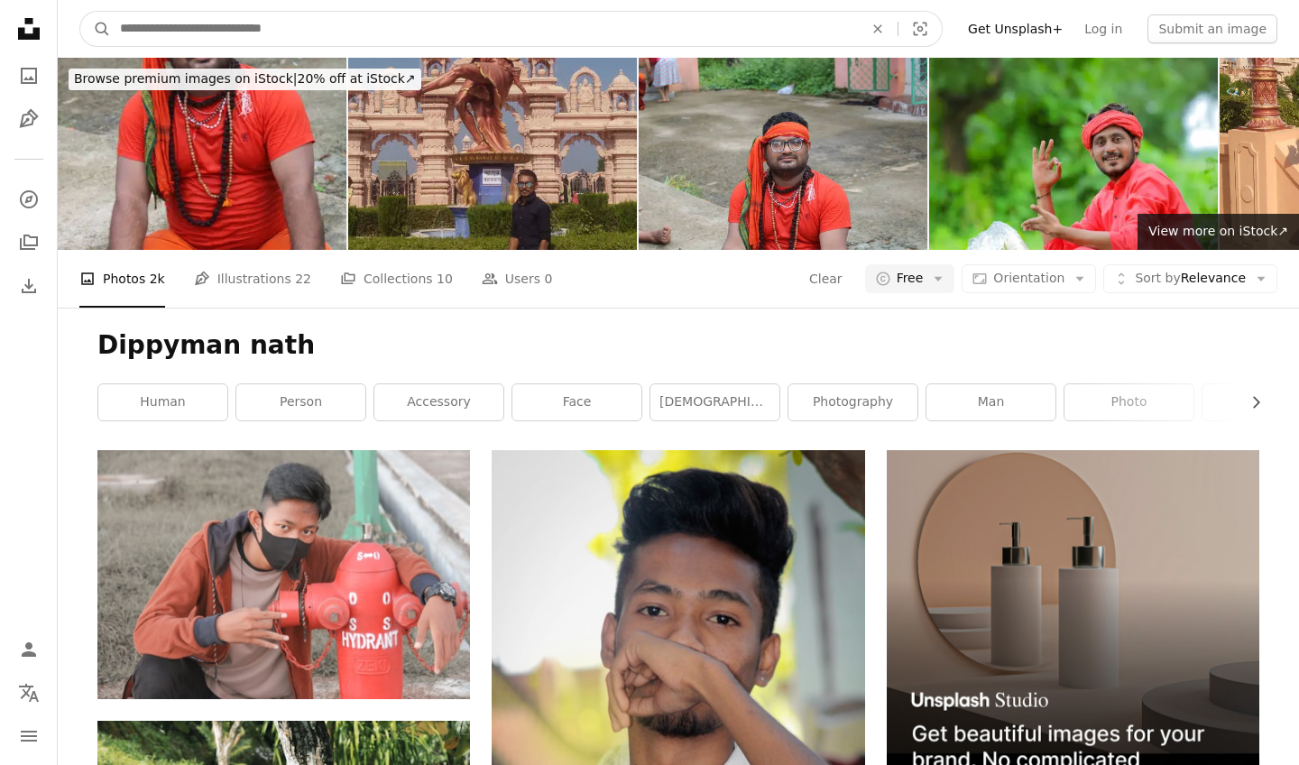
click at [443, 46] on div "Find visuals sitewide" at bounding box center [484, 29] width 747 height 34
